Goal: Task Accomplishment & Management: Use online tool/utility

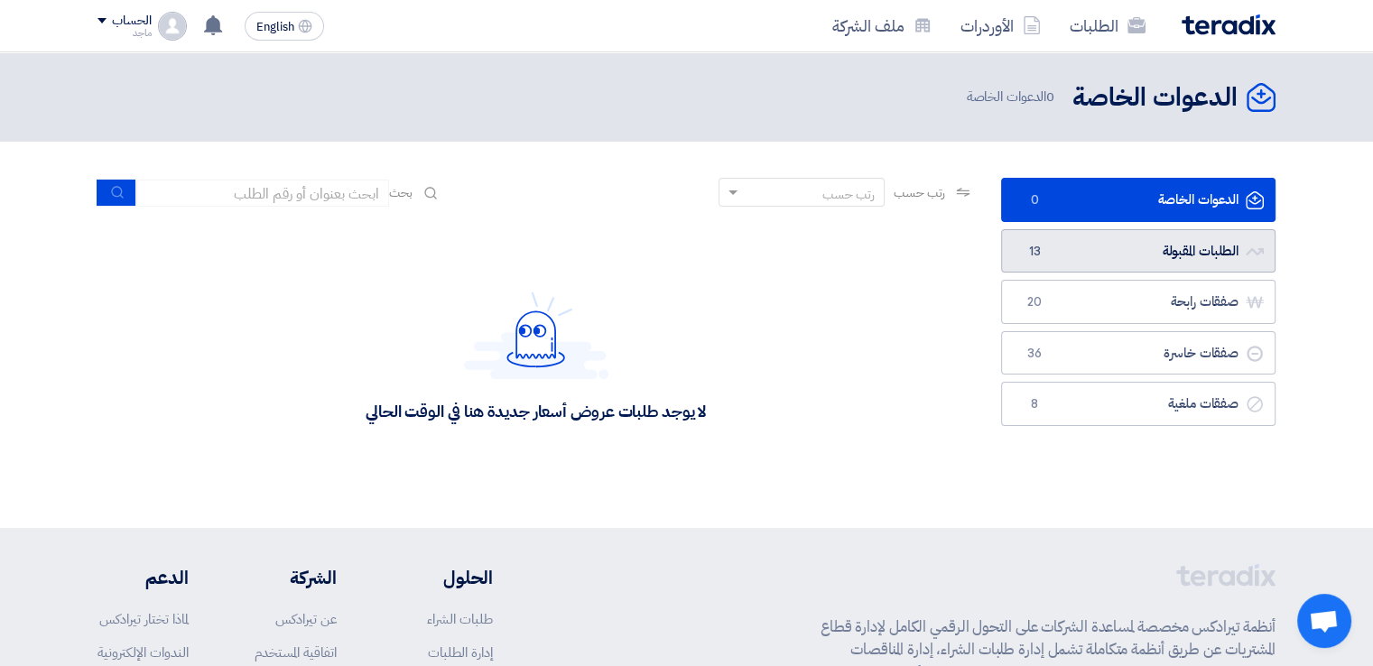
click at [1074, 248] on link "الطلبات المقبولة الطلبات المقبولة 13" at bounding box center [1138, 251] width 274 height 44
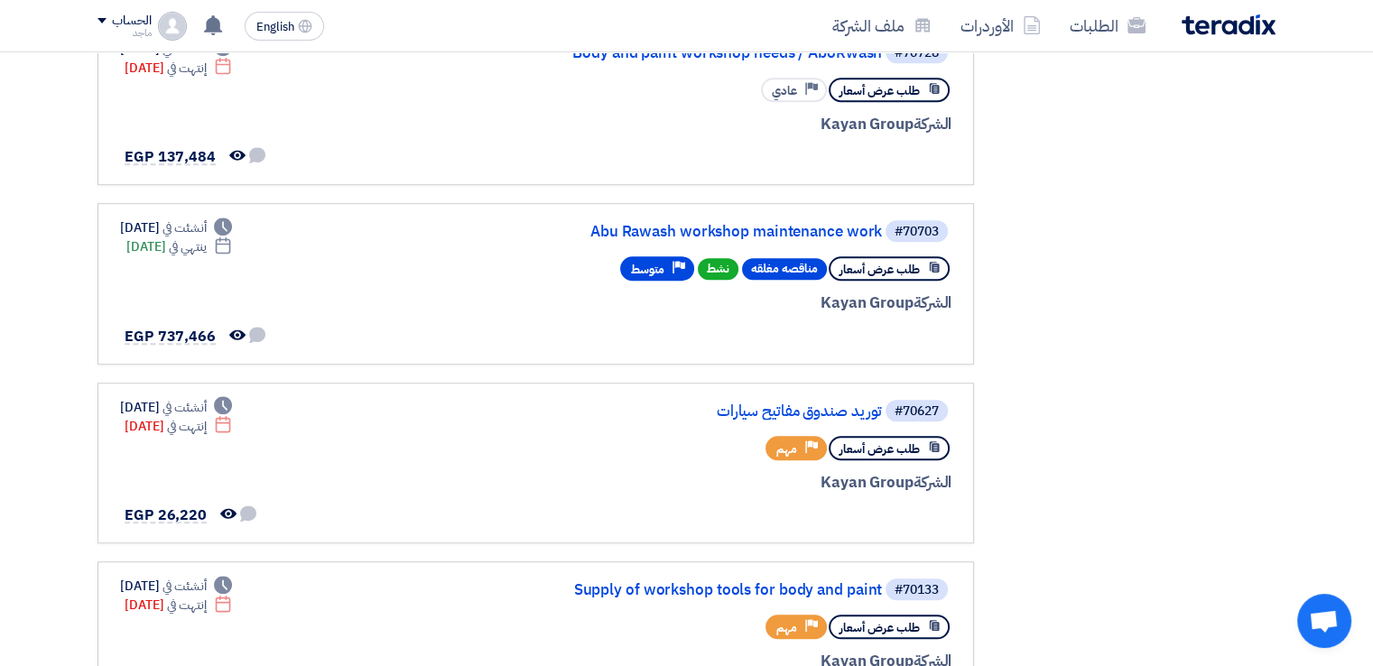
scroll to position [1130, 0]
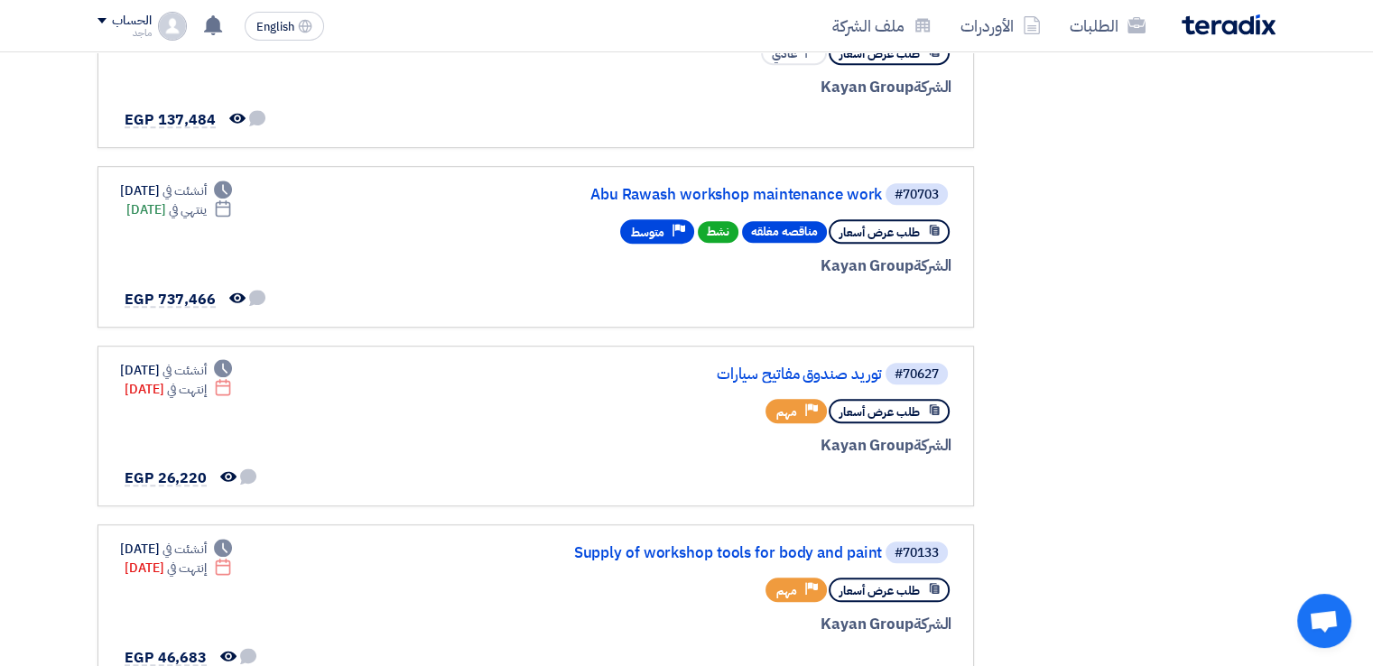
drag, startPoint x: 1369, startPoint y: 333, endPoint x: 1359, endPoint y: 423, distance: 90.8
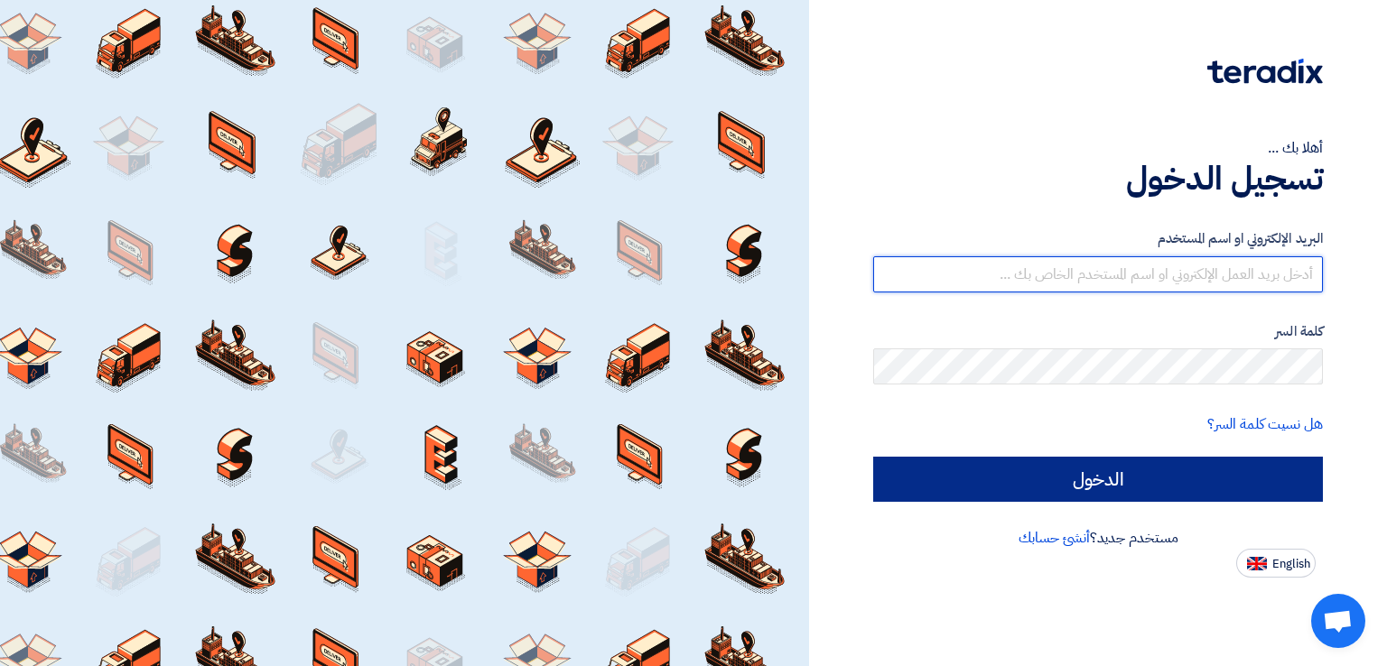
type input "[EMAIL_ADDRESS][DOMAIN_NAME]"
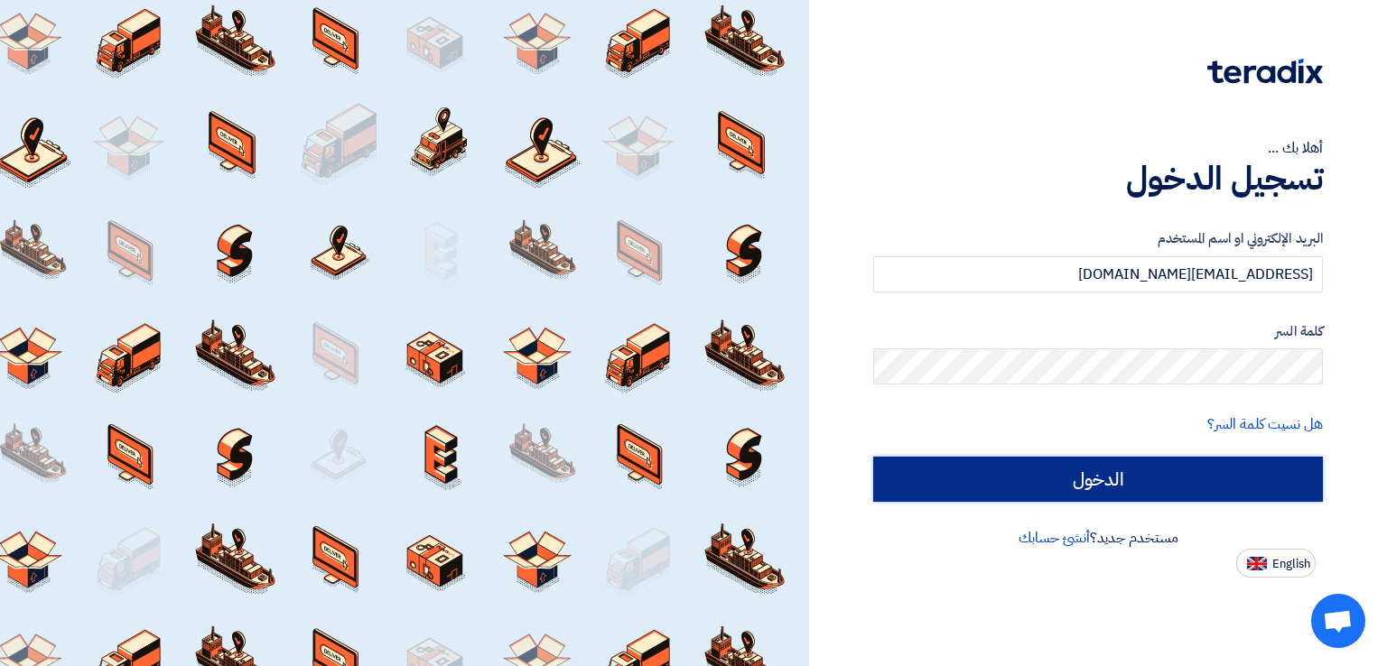
click at [895, 489] on input "الدخول" at bounding box center [1098, 479] width 450 height 45
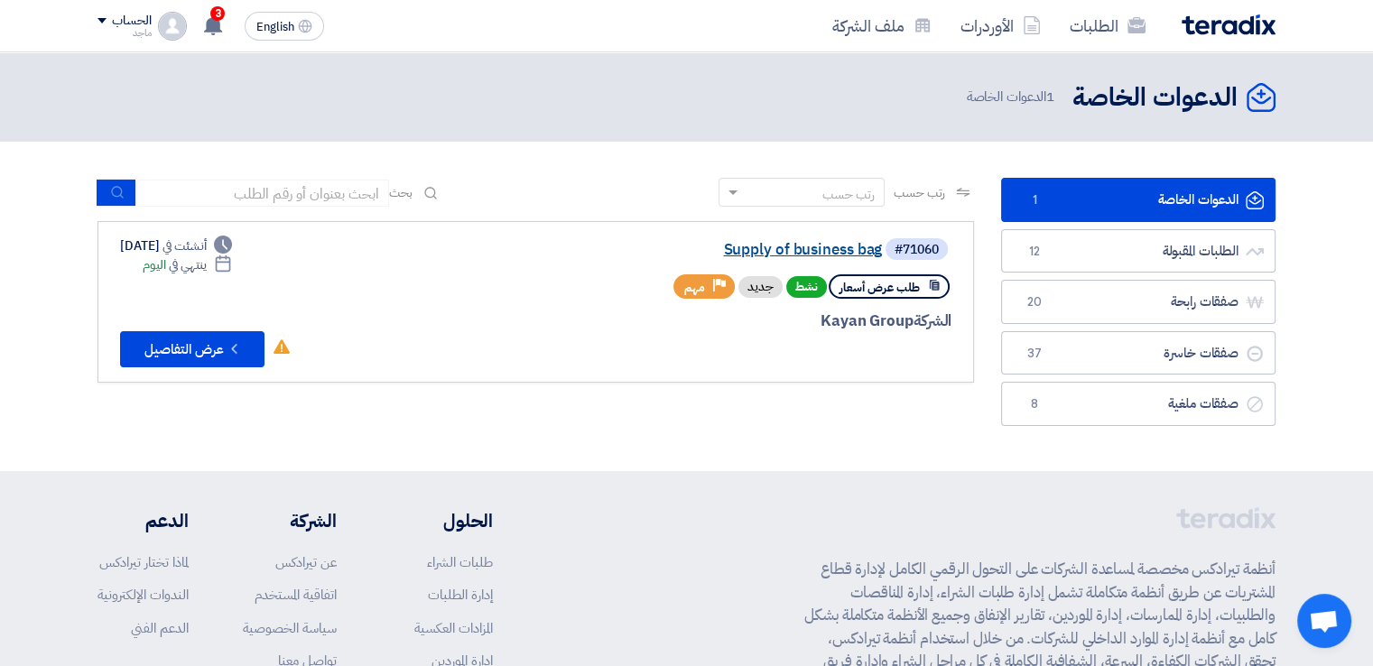
click at [787, 255] on link "Supply of business bag" at bounding box center [701, 250] width 361 height 16
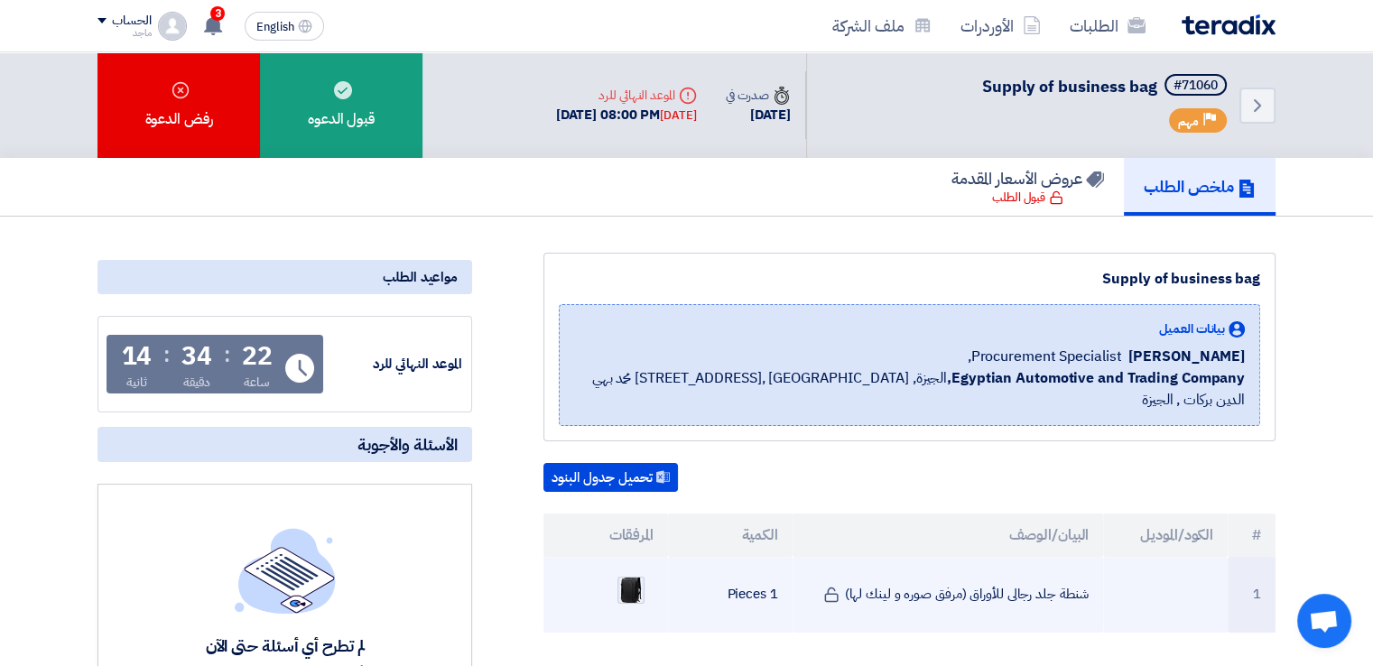
click at [629, 572] on img at bounding box center [630, 589] width 25 height 35
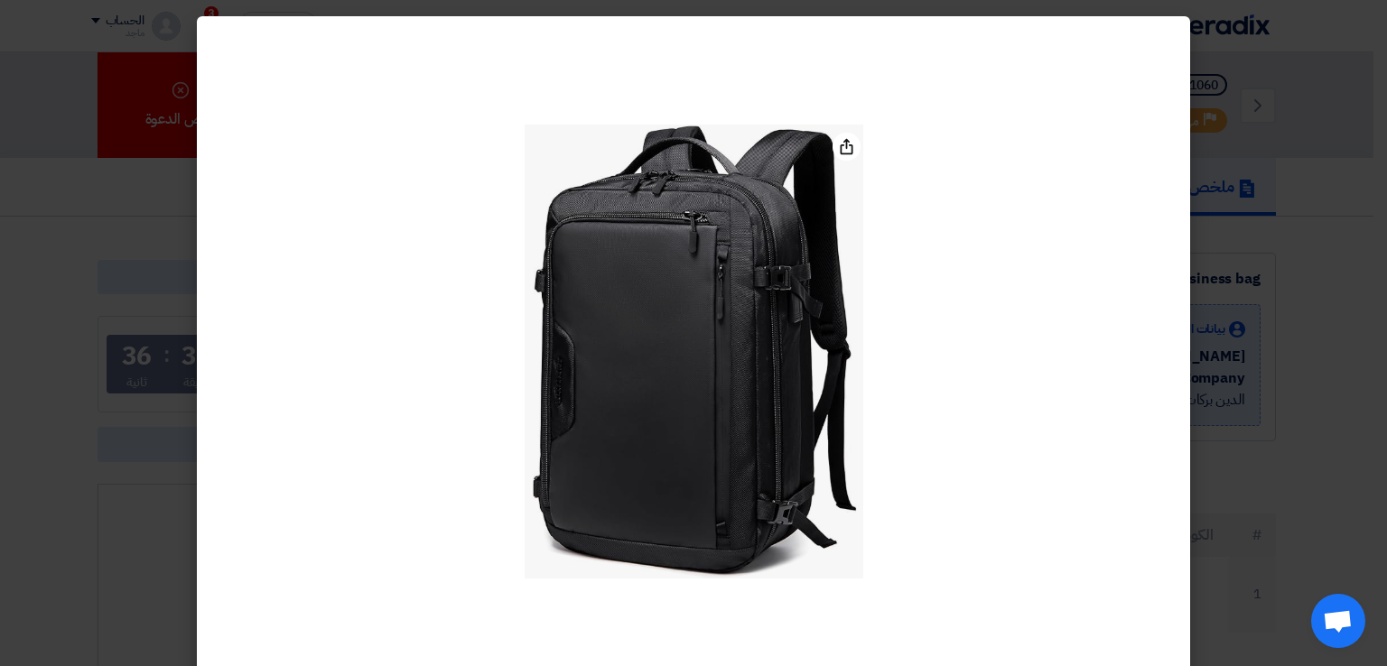
click at [103, 434] on modal-container at bounding box center [693, 333] width 1387 height 666
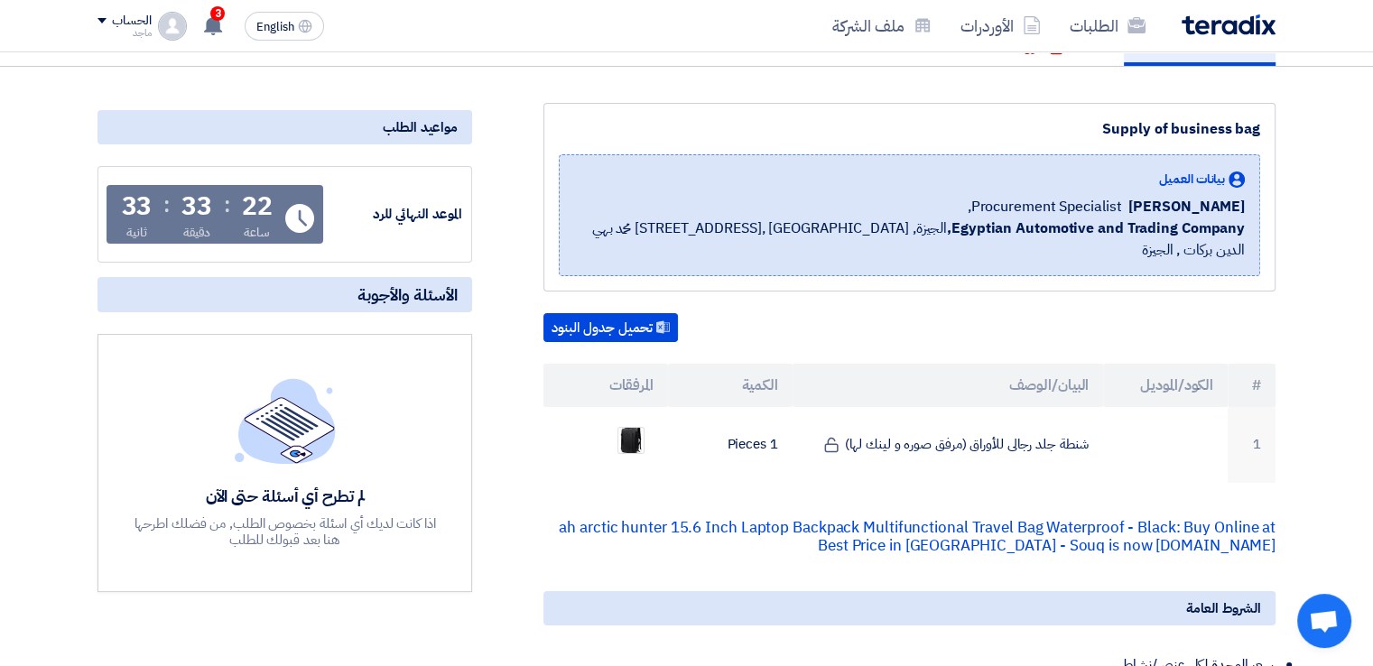
scroll to position [152, 0]
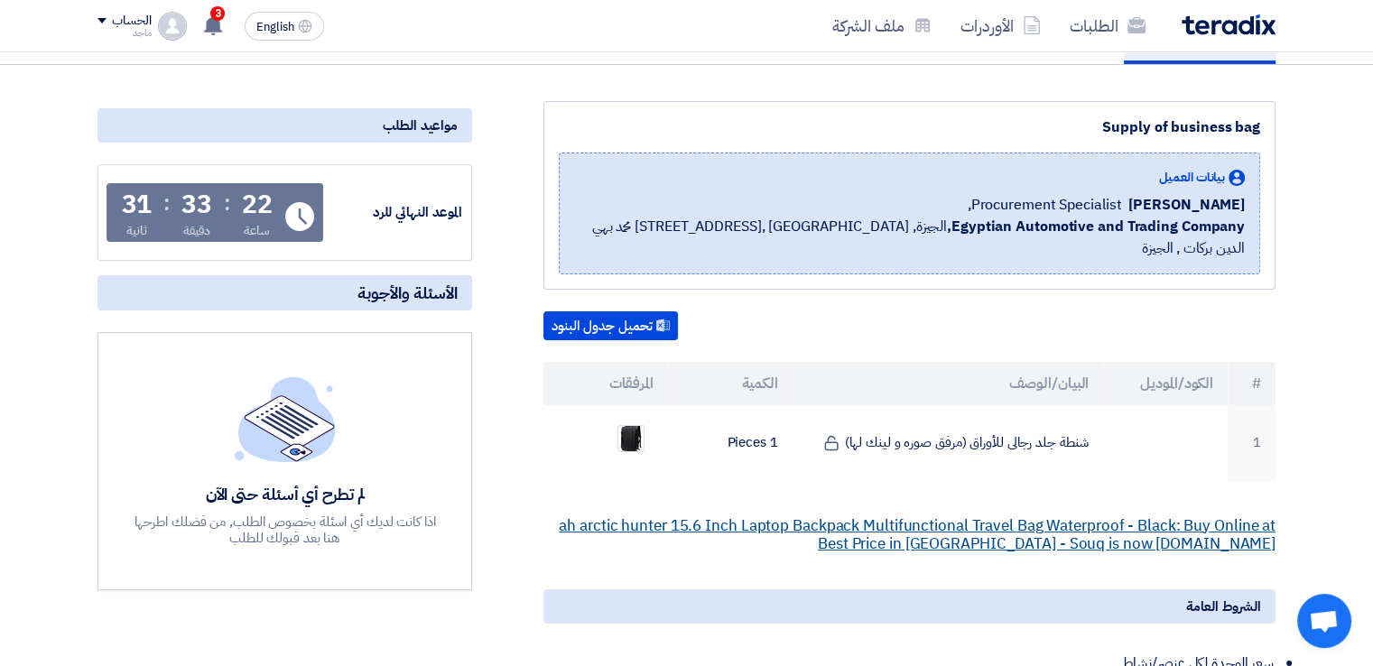
click at [1053, 515] on link "ah arctic hunter 15.6 Inch Laptop Backpack Multifunctional Travel Bag Waterproo…" at bounding box center [917, 535] width 717 height 41
